Goal: Task Accomplishment & Management: Manage account settings

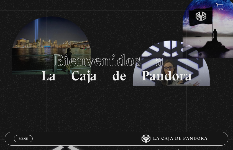
click at [51, 60] on h1 "Bienvenidos a La Caja de Pandora" at bounding box center [116, 67] width 151 height 30
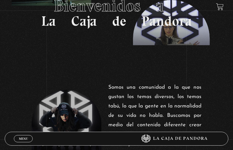
scroll to position [55, 0]
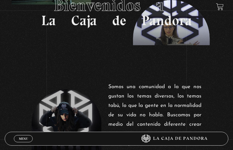
click at [22, 137] on span "Menu" at bounding box center [23, 138] width 9 height 3
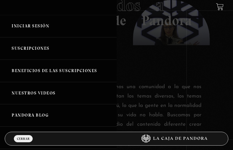
click at [30, 27] on link "Iniciar Sesión" at bounding box center [58, 26] width 117 height 22
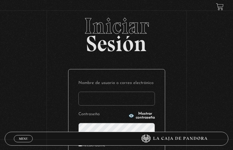
click at [94, 92] on input "Nombre de usuario o correo electrónico" at bounding box center [116, 99] width 76 height 14
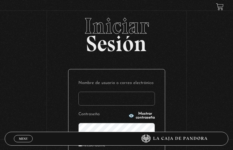
click at [95, 97] on input "Nombre de usuario o correo electrónico" at bounding box center [116, 99] width 76 height 14
type input "[EMAIL_ADDRESS][DOMAIN_NAME]"
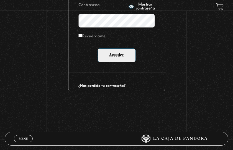
scroll to position [111, 0]
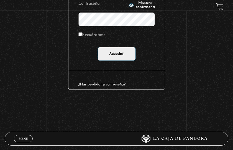
click at [94, 35] on label "Recuérdame" at bounding box center [91, 35] width 27 height 8
click at [82, 35] on input "Recuérdame" at bounding box center [80, 34] width 4 height 4
checkbox input "true"
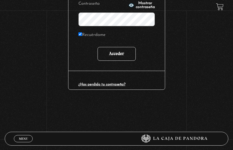
click at [104, 50] on input "Acceder" at bounding box center [116, 54] width 38 height 14
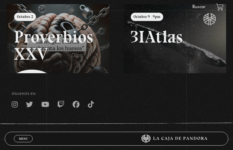
scroll to position [41, 0]
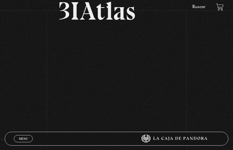
scroll to position [55, 0]
